Goal: Task Accomplishment & Management: Manage account settings

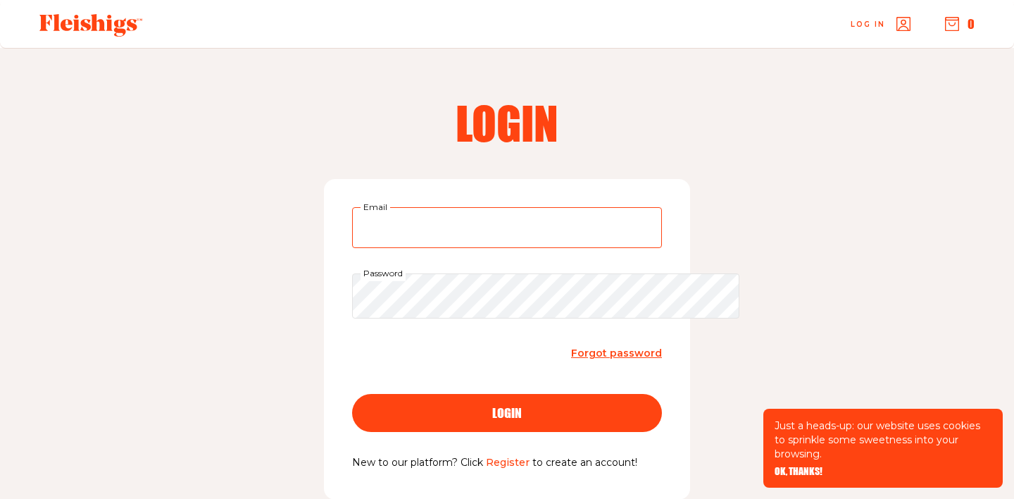
click at [480, 248] on input "Email" at bounding box center [507, 227] width 310 height 41
type input "[EMAIL_ADDRESS][DOMAIN_NAME]"
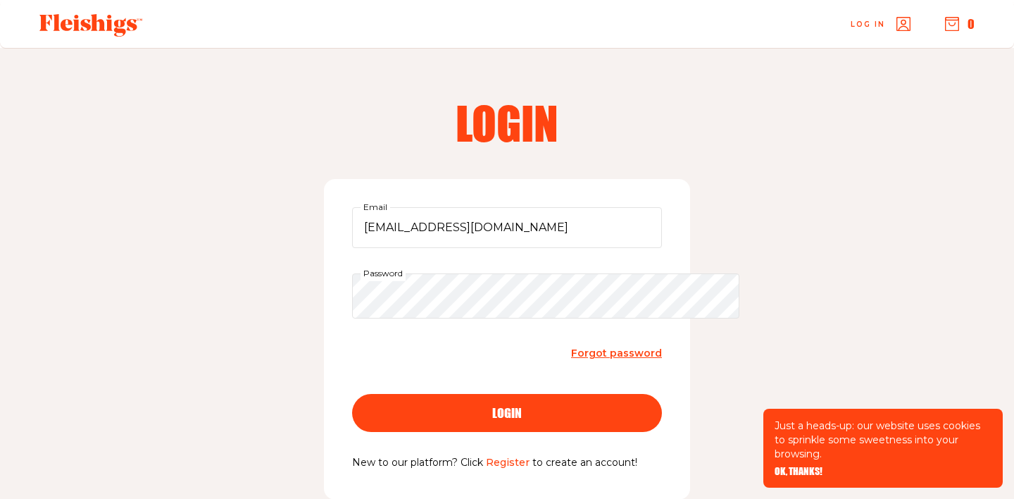
click at [573, 419] on div "login" at bounding box center [507, 412] width 254 height 13
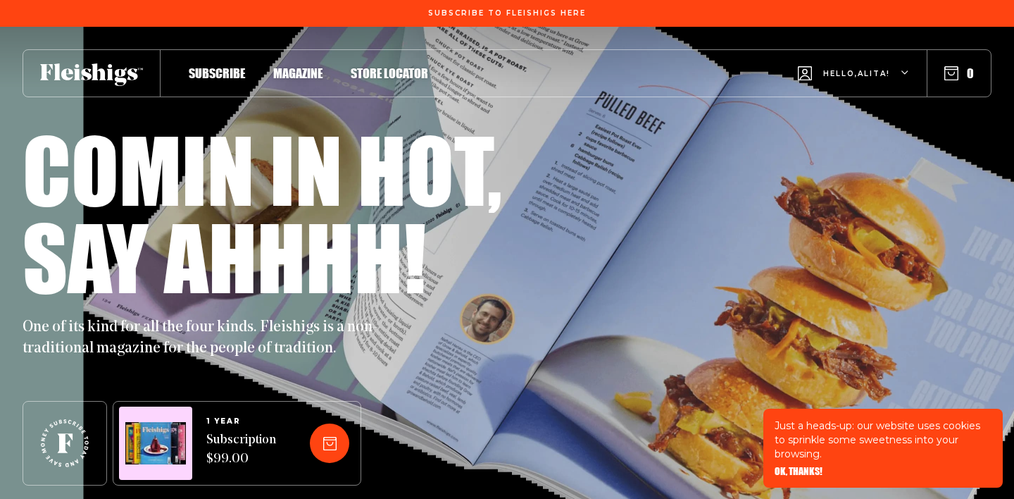
click at [864, 77] on span "Hello, [PERSON_NAME] !" at bounding box center [856, 84] width 67 height 33
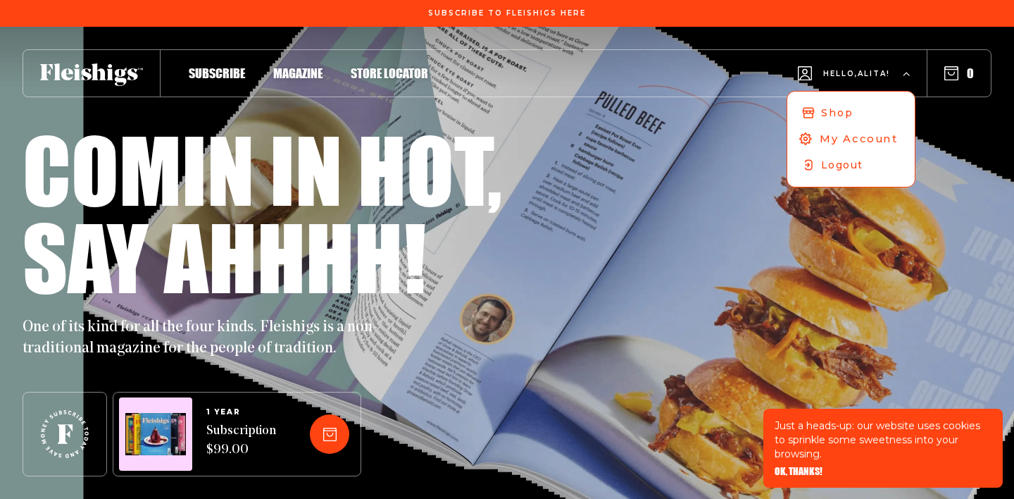
click at [823, 146] on span "My Account" at bounding box center [859, 138] width 78 height 15
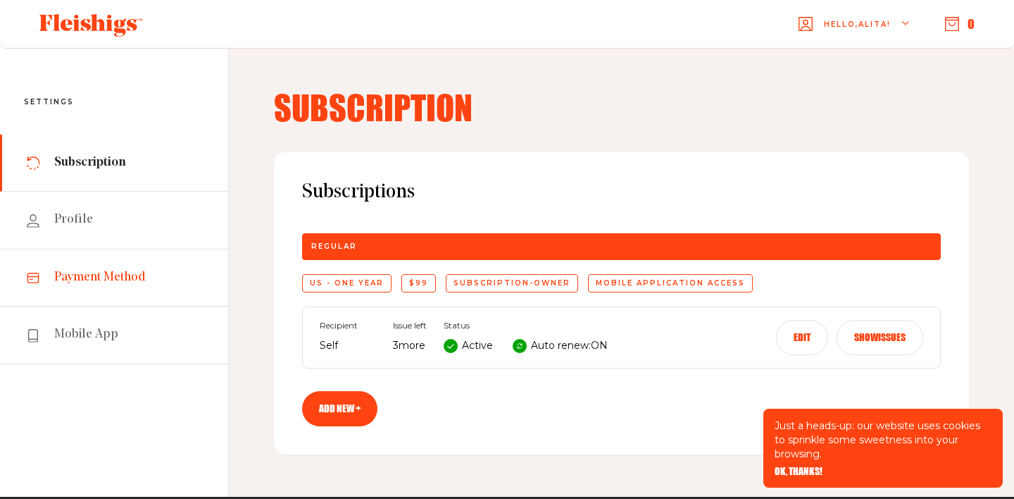
click at [125, 306] on link "Payment Method" at bounding box center [114, 277] width 228 height 57
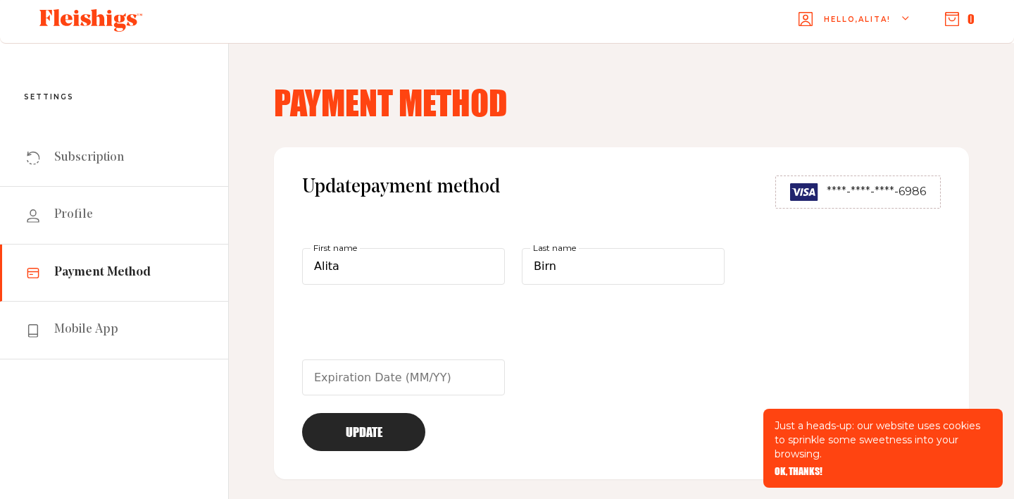
scroll to position [6, 0]
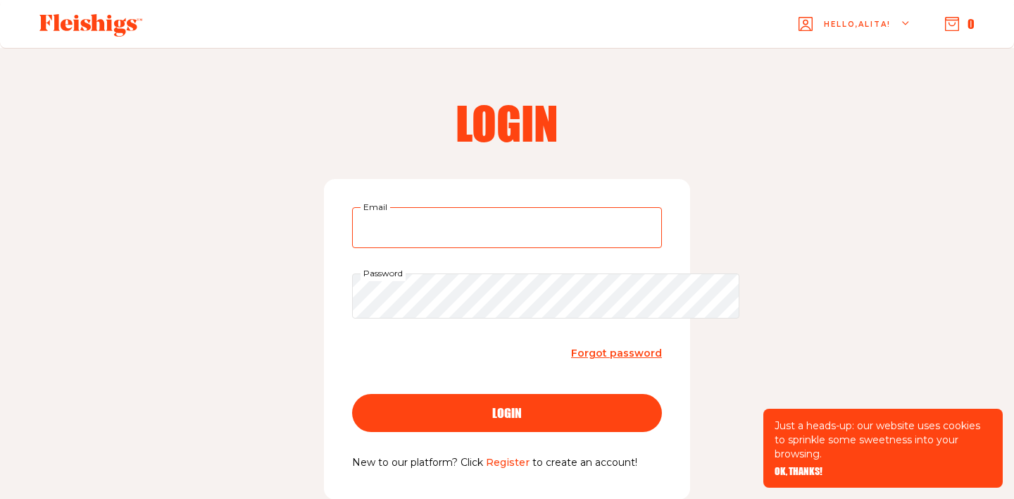
click at [430, 244] on input "Email" at bounding box center [507, 227] width 310 height 41
type input "atbirn@yahoo.com"
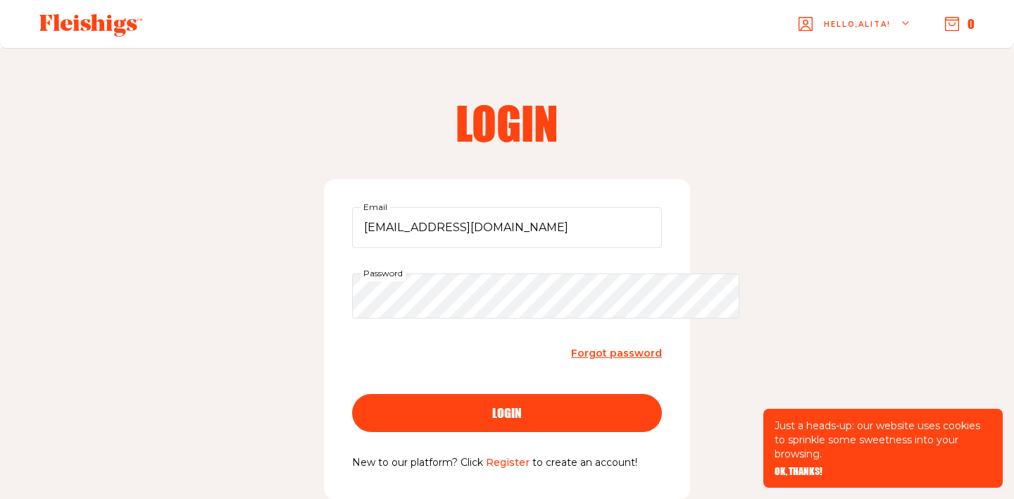
click at [473, 419] on div "login" at bounding box center [507, 412] width 254 height 13
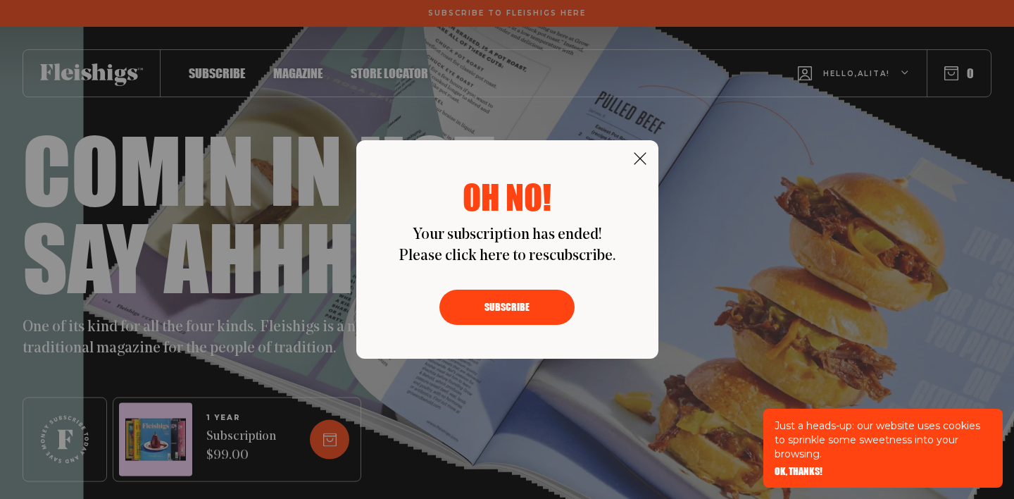
click at [648, 140] on div "Oh no! Your subscription has ended! Please click here to rescubscribe. Subscribe" at bounding box center [507, 249] width 302 height 218
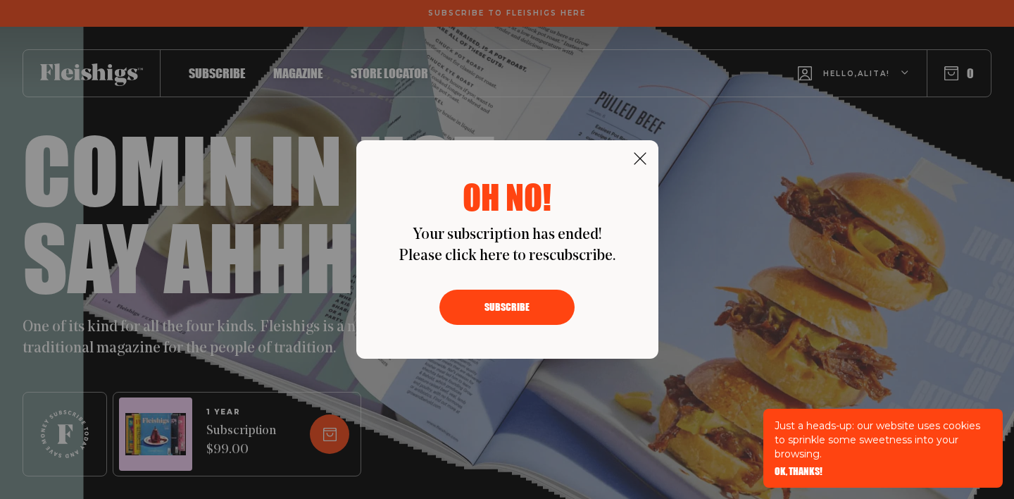
click at [636, 151] on icon at bounding box center [640, 158] width 14 height 14
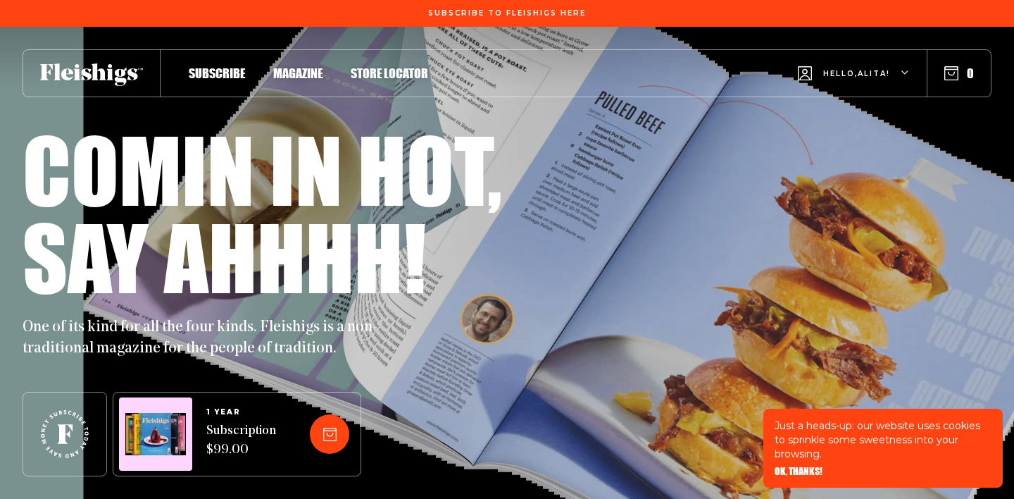
click at [823, 76] on span "Hello, [PERSON_NAME] !" at bounding box center [856, 84] width 67 height 33
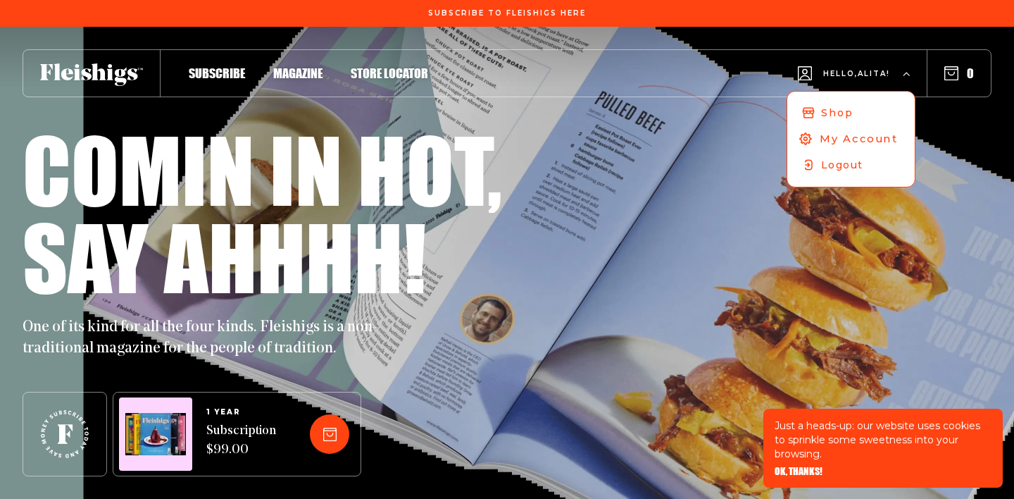
click at [800, 153] on link "My Account" at bounding box center [851, 138] width 134 height 27
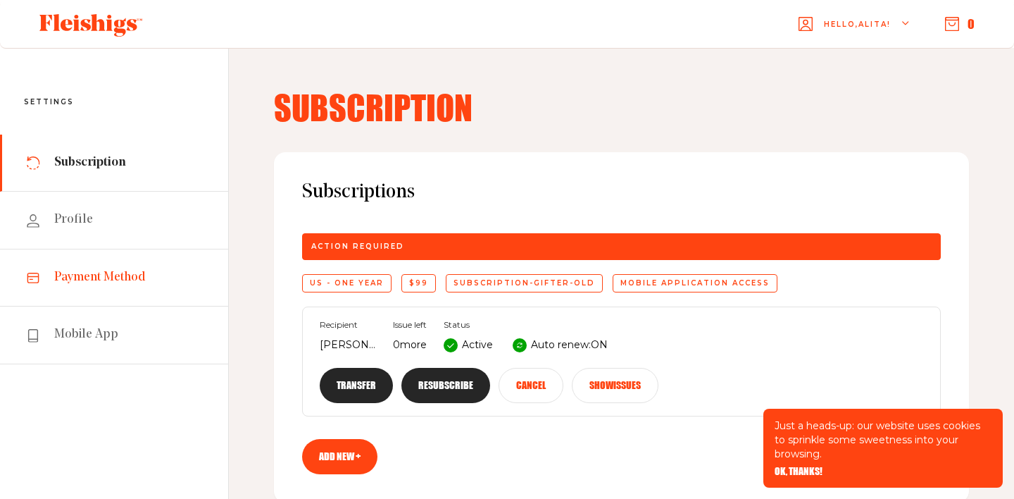
click at [147, 306] on link "Payment Method" at bounding box center [114, 277] width 228 height 57
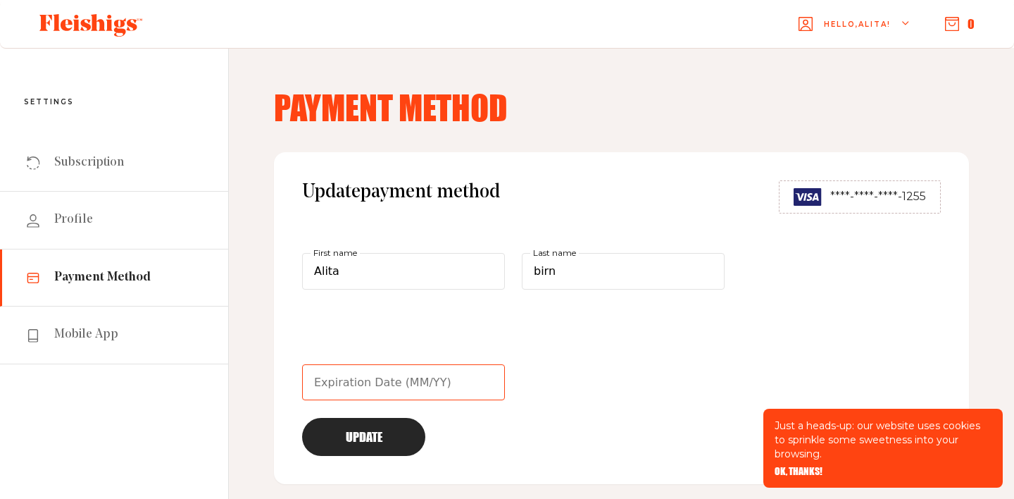
click at [404, 401] on input "text" at bounding box center [403, 382] width 203 height 37
type input "11/29"
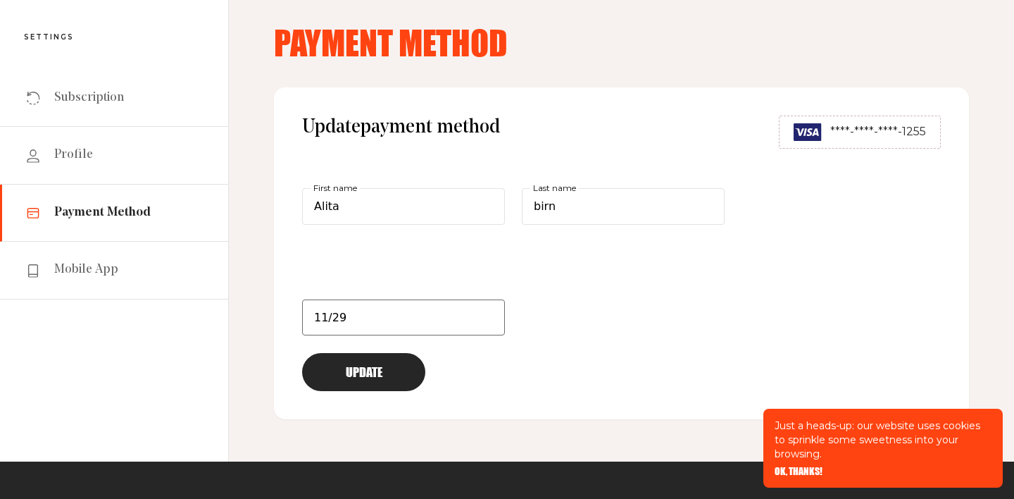
scroll to position [108, 0]
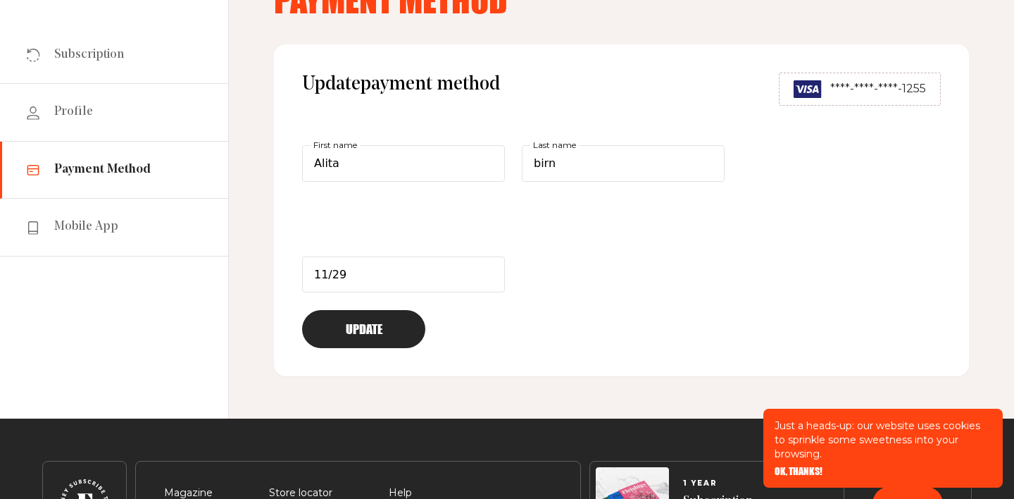
click at [382, 348] on button "Update" at bounding box center [363, 329] width 123 height 38
click at [825, 97] on span "****-****-****-0806" at bounding box center [875, 88] width 101 height 17
